Goal: Check status

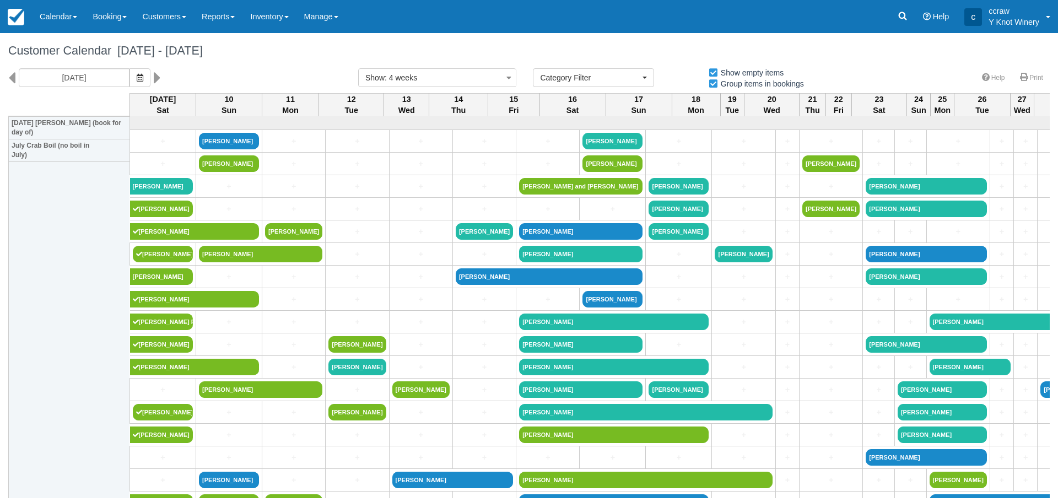
select select
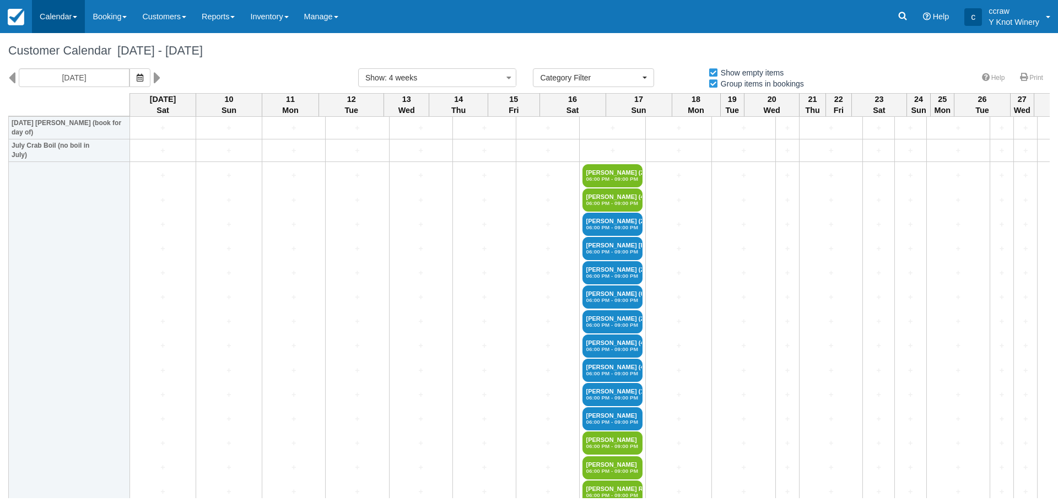
click at [45, 13] on link "Calendar" at bounding box center [58, 16] width 53 height 33
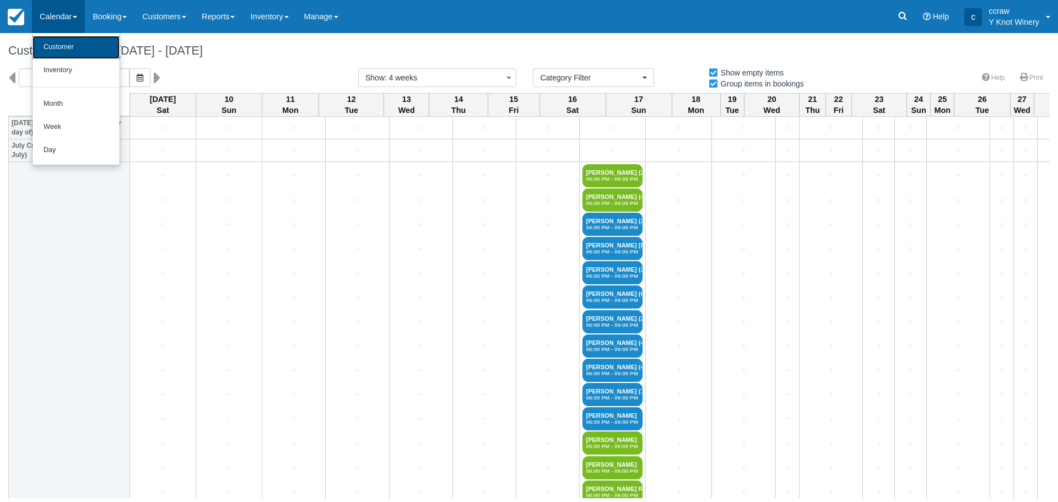
click at [50, 41] on link "Customer" at bounding box center [76, 47] width 87 height 23
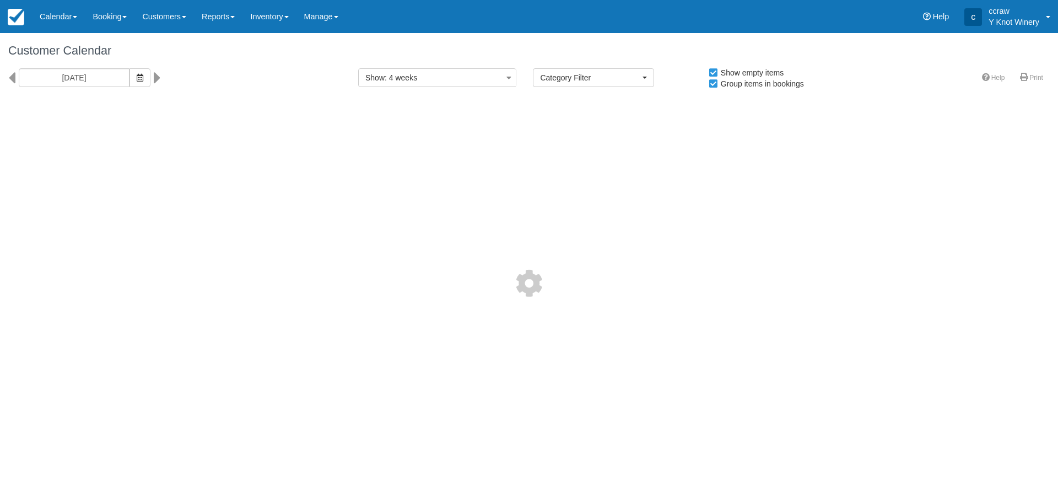
select select
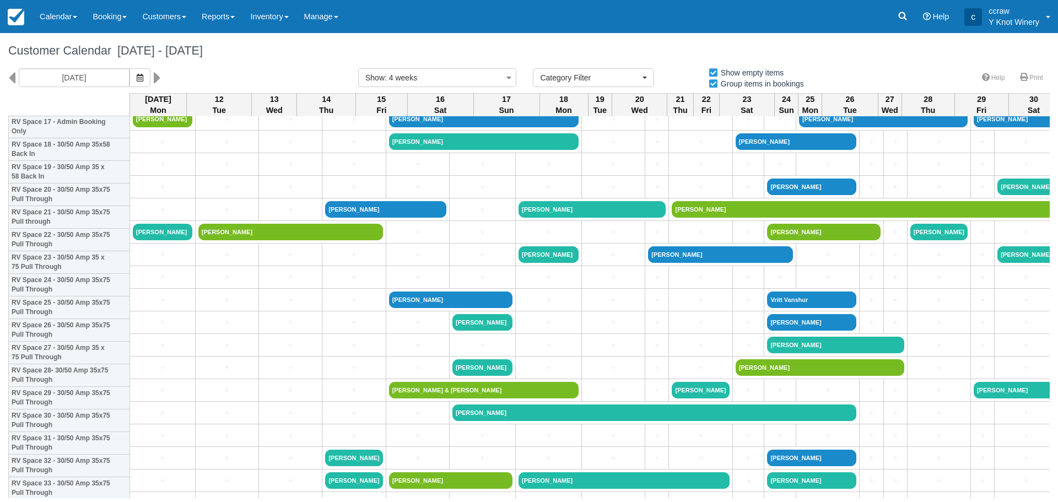
scroll to position [441, 0]
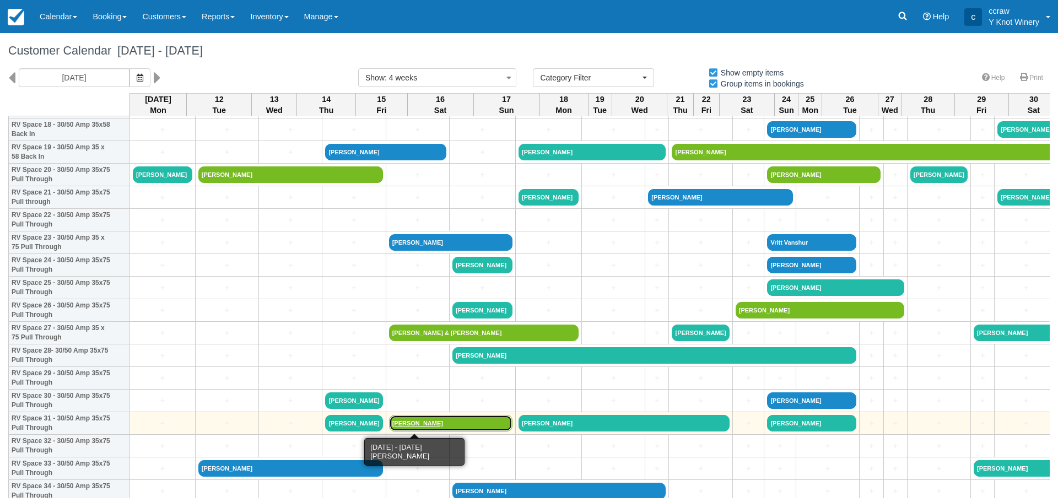
click at [389, 423] on link "[PERSON_NAME]" at bounding box center [450, 423] width 123 height 17
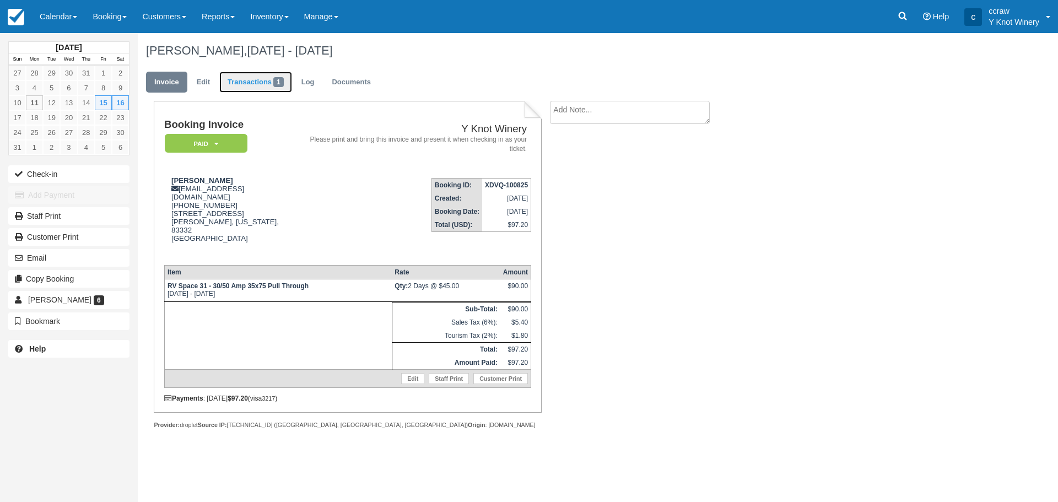
click at [245, 85] on link "Transactions 1" at bounding box center [255, 82] width 73 height 21
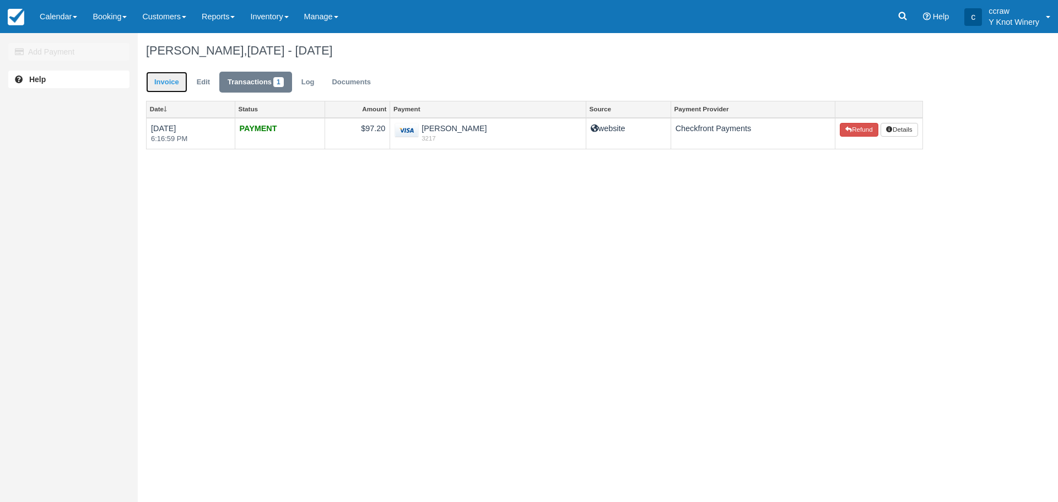
click at [160, 78] on link "Invoice" at bounding box center [166, 82] width 41 height 21
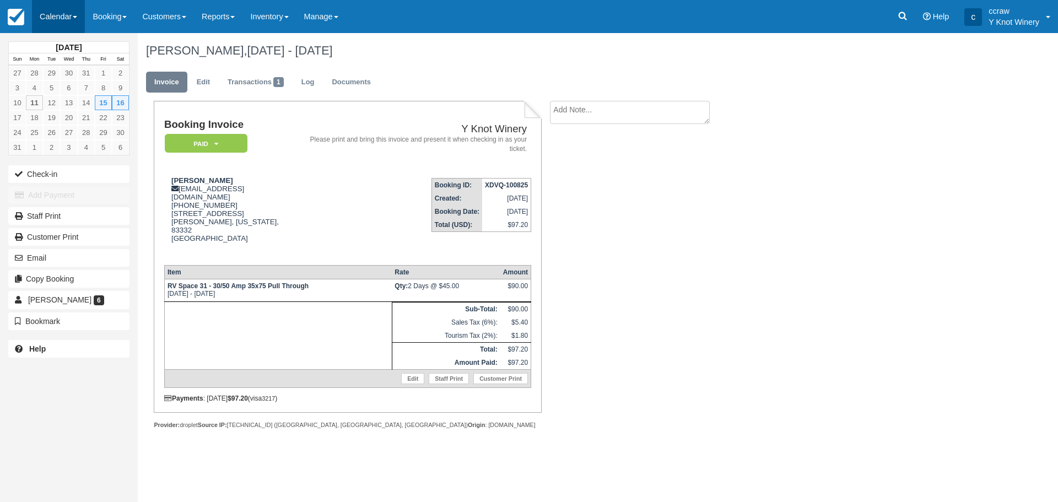
click at [51, 18] on link "Calendar" at bounding box center [58, 16] width 53 height 33
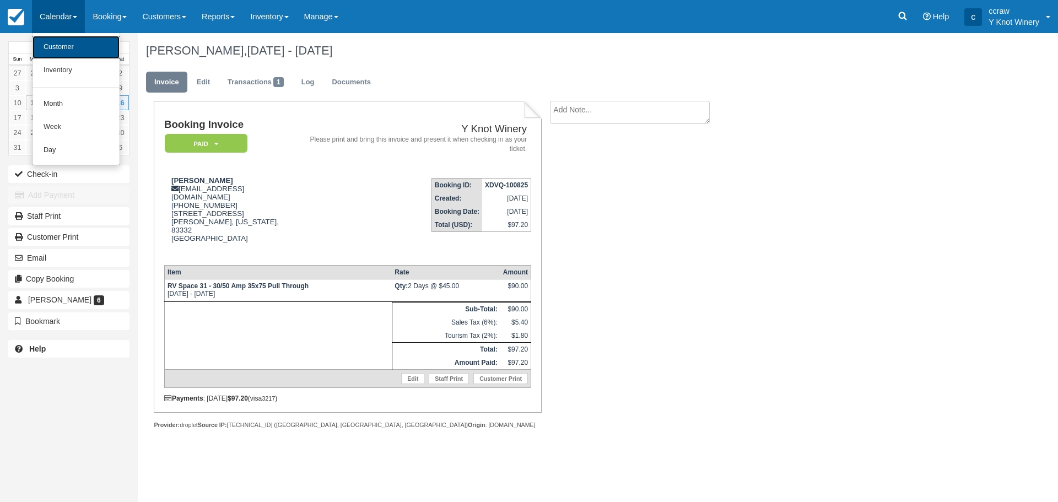
click at [52, 45] on link "Customer" at bounding box center [76, 47] width 87 height 23
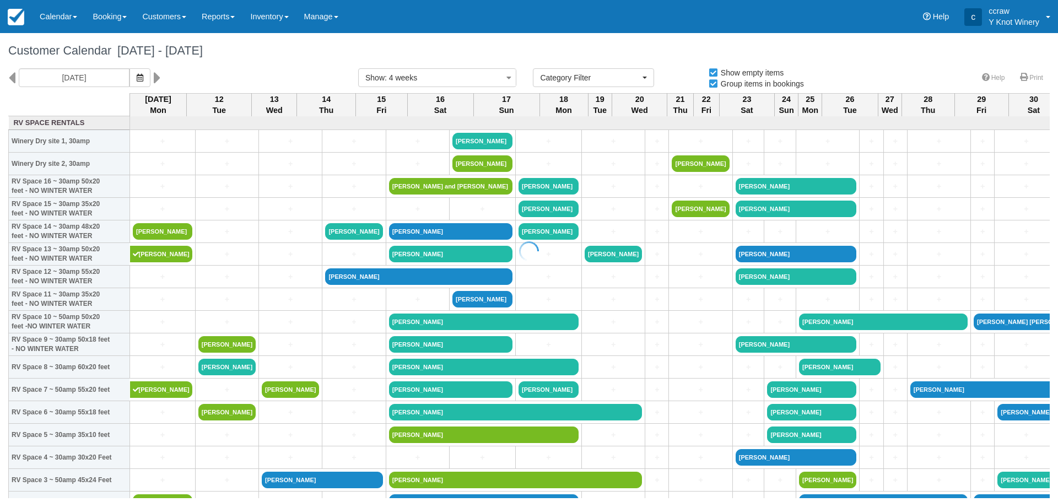
select select
